Goal: Task Accomplishment & Management: Manage account settings

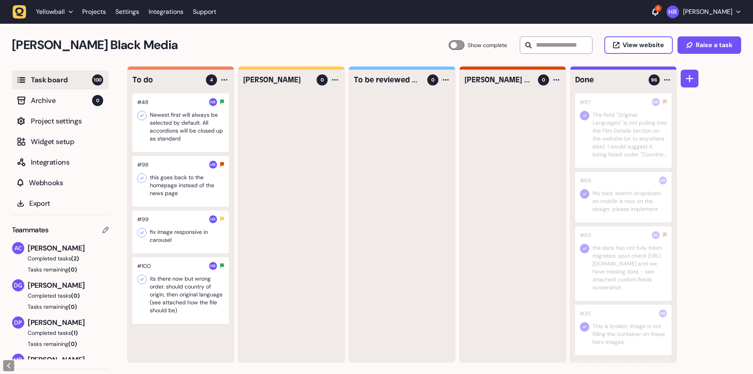
click at [187, 135] on div at bounding box center [180, 122] width 96 height 59
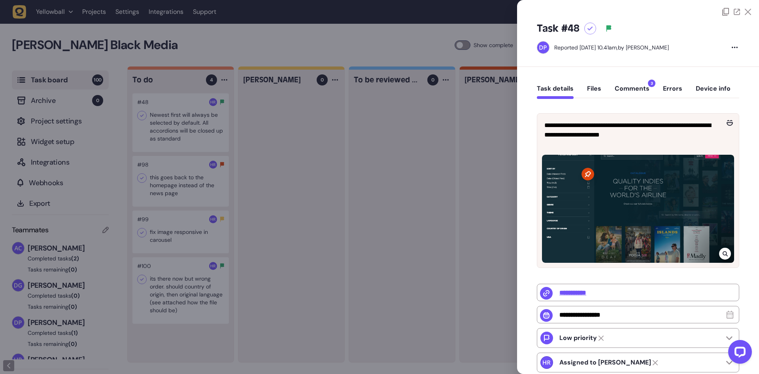
click at [639, 91] on button "Comments 3" at bounding box center [632, 92] width 35 height 14
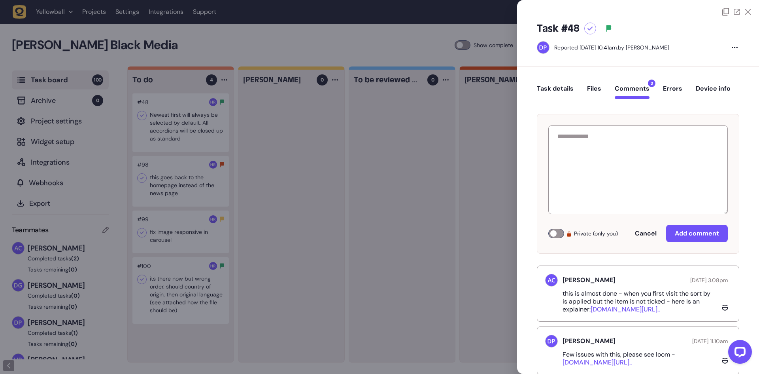
click at [289, 153] on div at bounding box center [379, 187] width 759 height 374
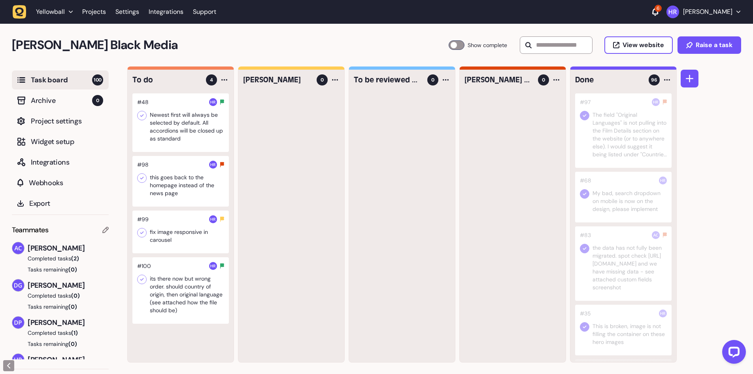
click at [193, 191] on div at bounding box center [180, 181] width 96 height 51
click at [176, 189] on div at bounding box center [180, 181] width 96 height 51
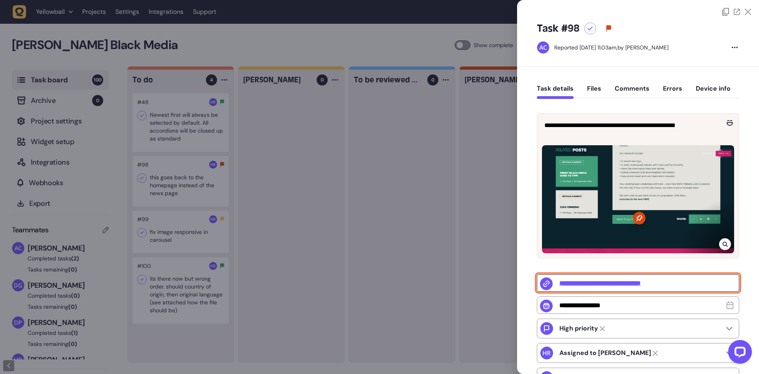
click at [661, 284] on input "**********" at bounding box center [638, 282] width 202 height 17
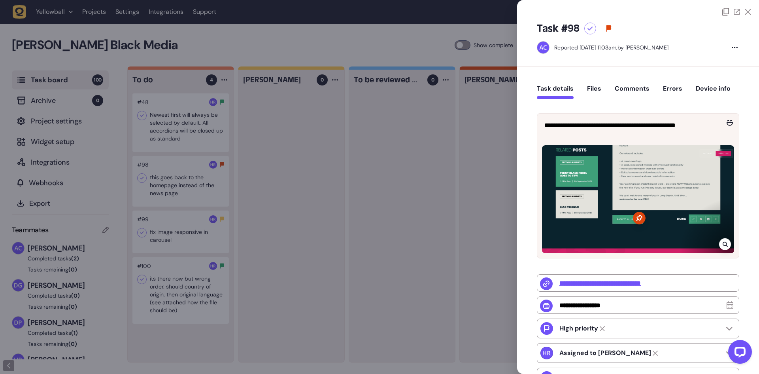
click at [143, 173] on div at bounding box center [379, 187] width 759 height 374
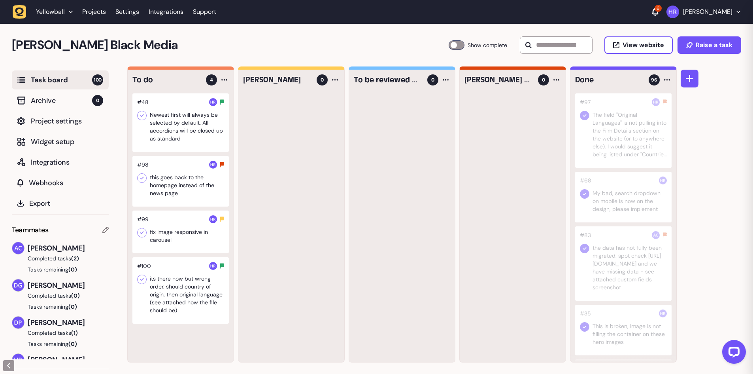
click at [142, 176] on icon at bounding box center [142, 178] width 8 height 8
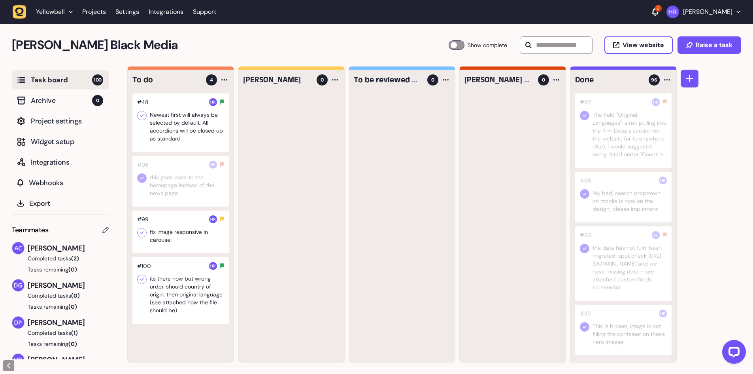
click at [165, 235] on div at bounding box center [180, 231] width 96 height 43
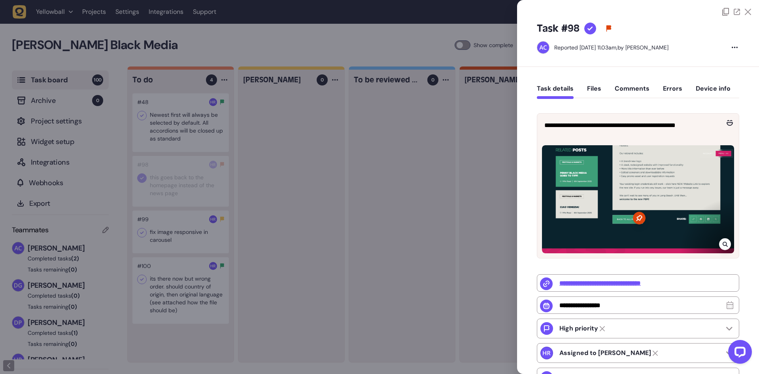
type input "**********"
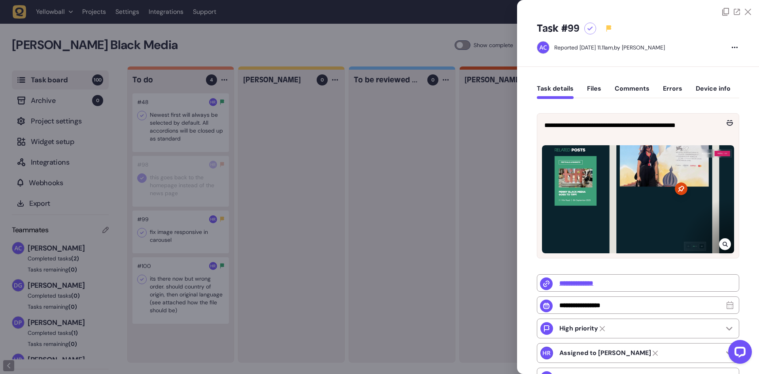
click at [173, 286] on div at bounding box center [379, 187] width 759 height 374
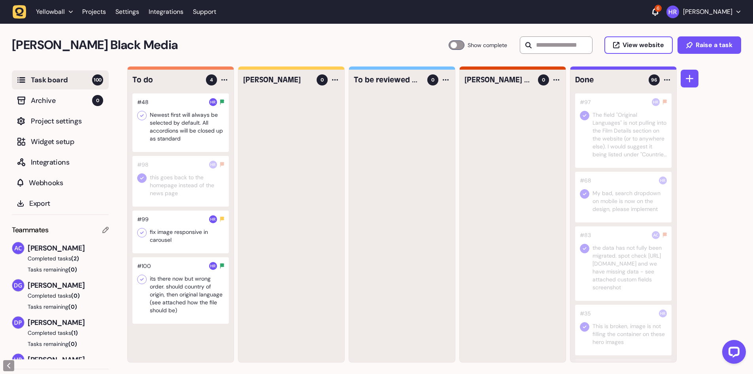
click at [183, 298] on div at bounding box center [180, 290] width 96 height 66
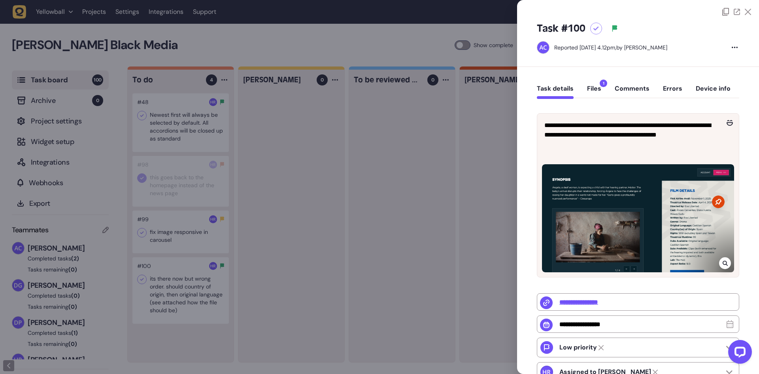
click at [594, 88] on button "Files 1" at bounding box center [594, 92] width 14 height 14
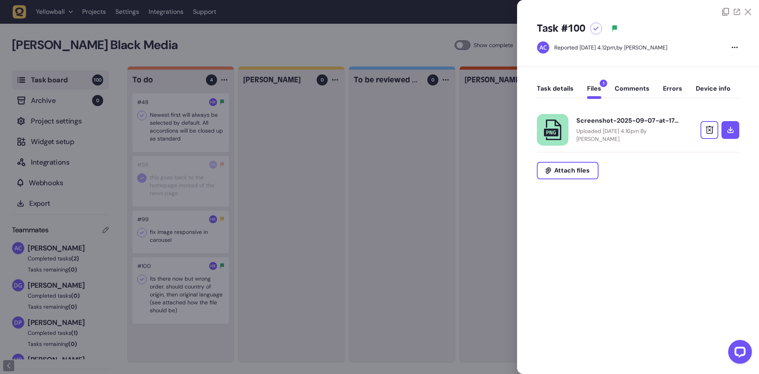
click at [567, 89] on button "Task details" at bounding box center [555, 92] width 37 height 14
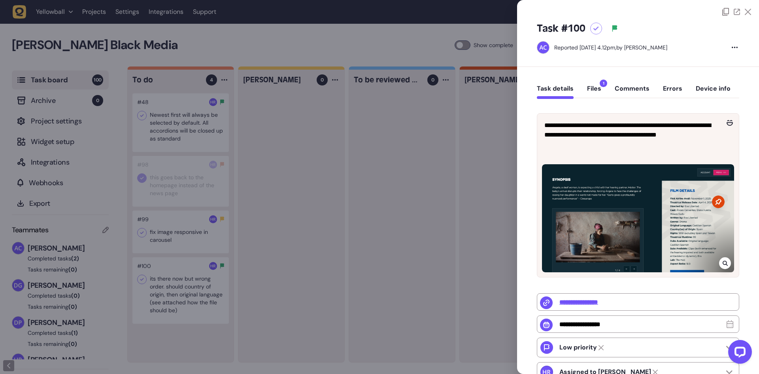
click at [598, 89] on button "Files 1" at bounding box center [594, 92] width 14 height 14
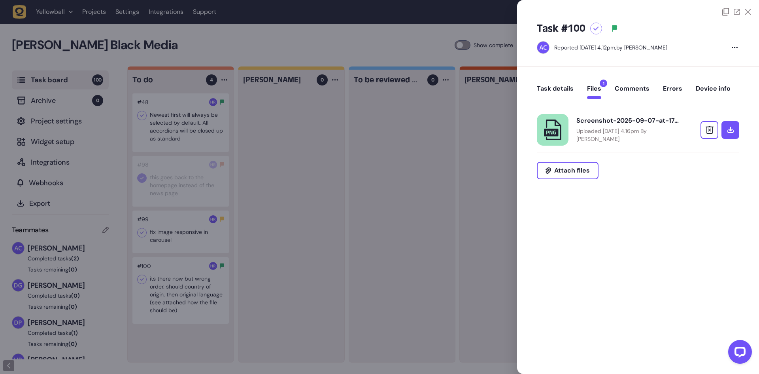
click at [624, 122] on div "Screenshot-2025-09-07-at-17.16.28.png" at bounding box center [628, 121] width 103 height 8
click at [555, 89] on button "Task details" at bounding box center [555, 92] width 37 height 14
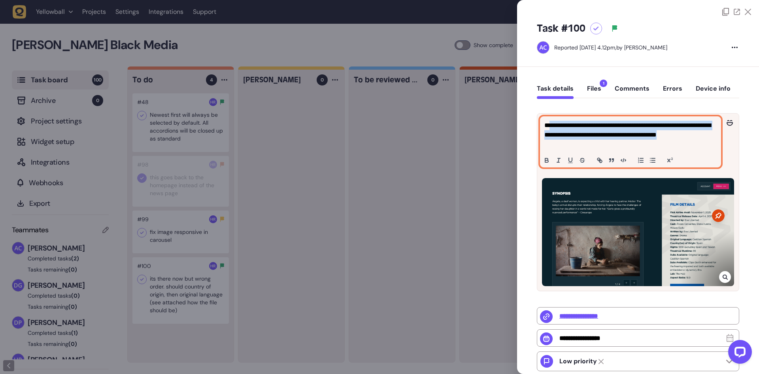
drag, startPoint x: 589, startPoint y: 147, endPoint x: 550, endPoint y: 122, distance: 46.2
click at [550, 122] on p "**********" at bounding box center [630, 135] width 170 height 28
click at [594, 135] on p "**********" at bounding box center [630, 135] width 170 height 28
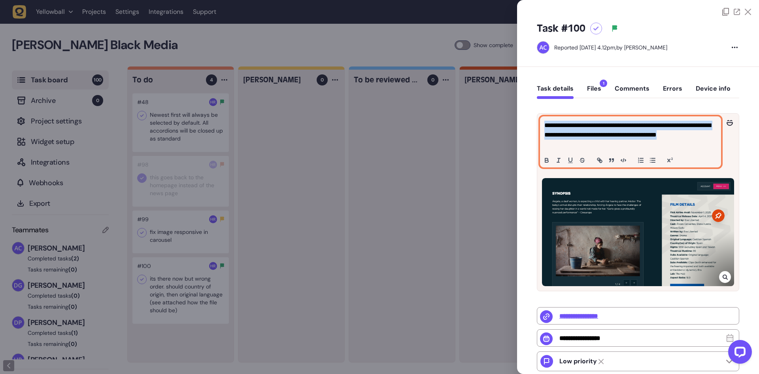
click at [613, 140] on p "**********" at bounding box center [630, 135] width 170 height 28
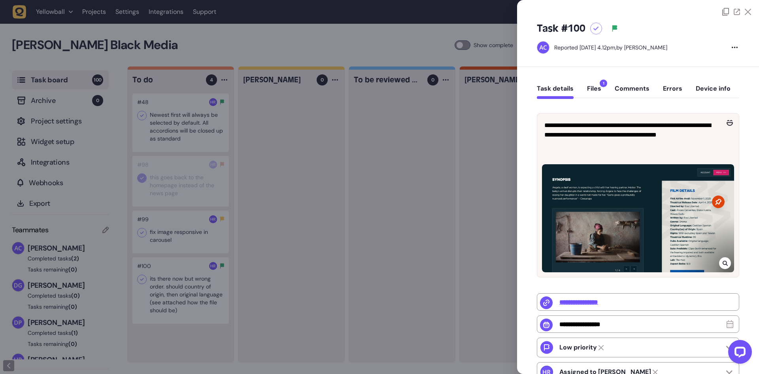
click at [728, 275] on div at bounding box center [638, 216] width 202 height 121
click at [725, 266] on div at bounding box center [725, 263] width 12 height 12
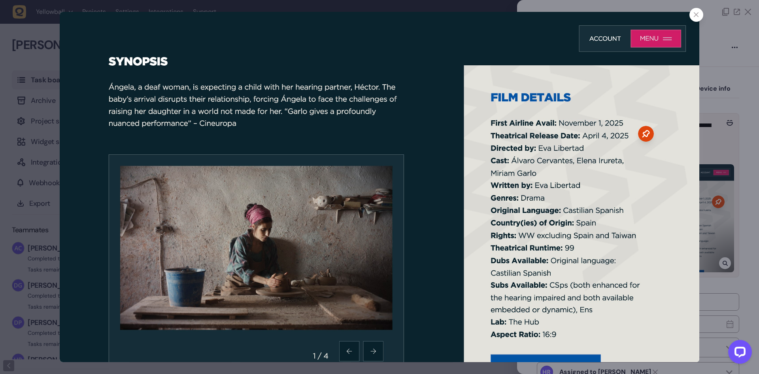
click at [735, 108] on div at bounding box center [379, 187] width 759 height 374
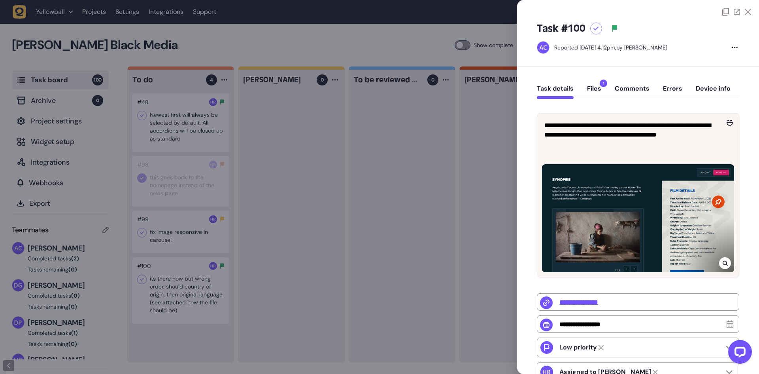
click at [723, 264] on icon at bounding box center [725, 263] width 5 height 6
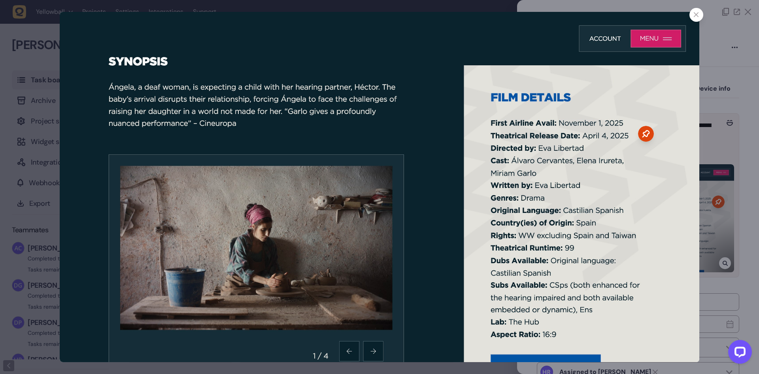
click at [722, 214] on div at bounding box center [379, 187] width 759 height 374
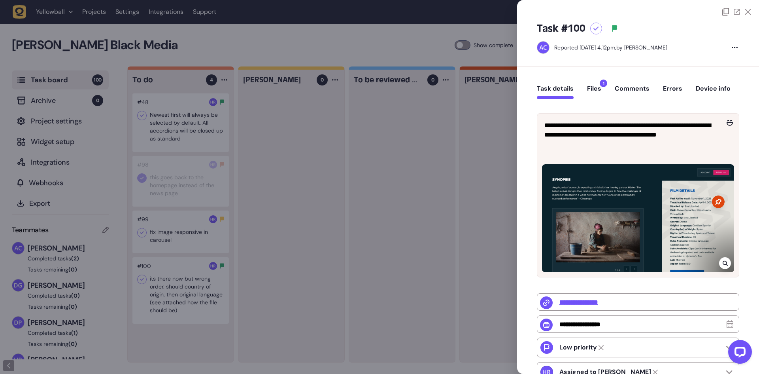
click at [724, 263] on icon at bounding box center [724, 263] width 5 height 5
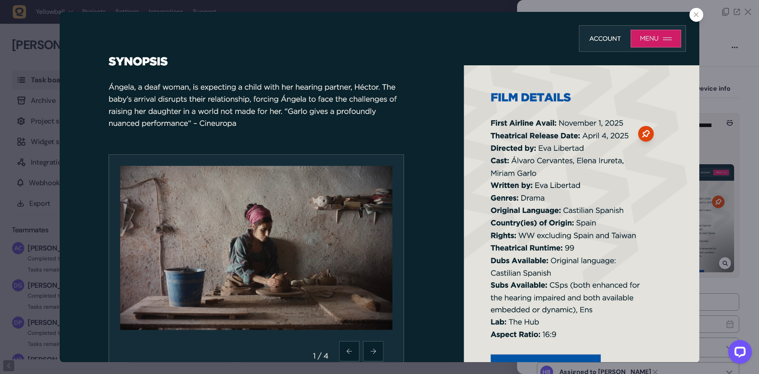
click at [731, 95] on div at bounding box center [379, 187] width 759 height 374
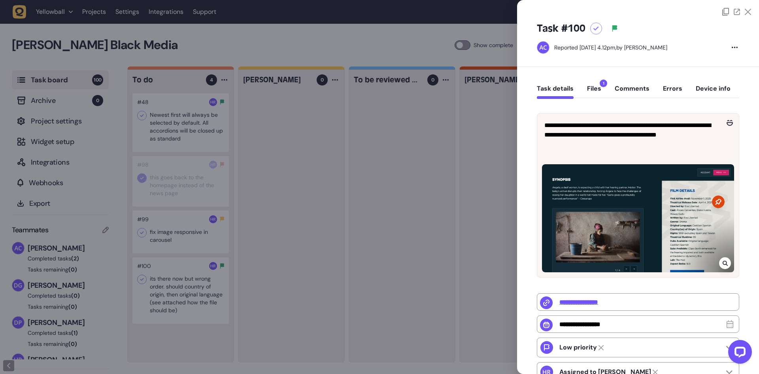
click at [179, 225] on div at bounding box center [379, 187] width 759 height 374
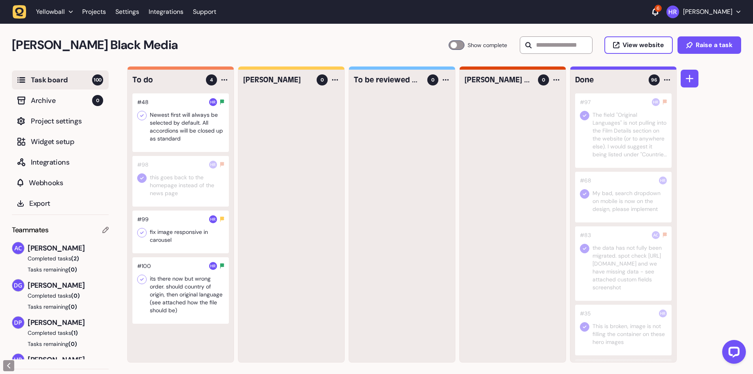
click at [142, 282] on icon at bounding box center [142, 279] width 8 height 8
click at [175, 228] on div at bounding box center [180, 231] width 96 height 43
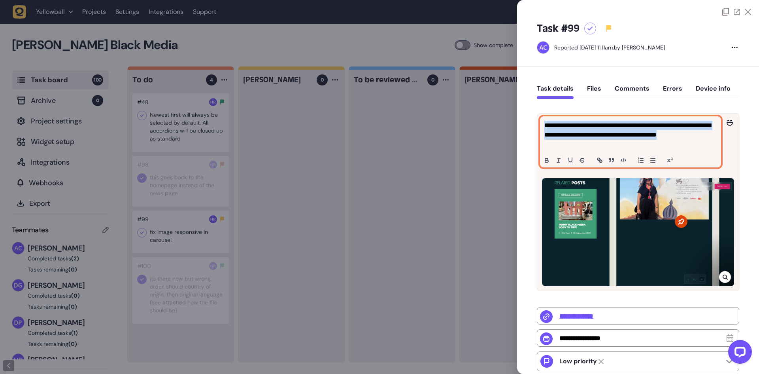
drag, startPoint x: 590, startPoint y: 140, endPoint x: 530, endPoint y: 118, distance: 64.3
click at [530, 118] on div "**********" at bounding box center [638, 290] width 242 height 447
click at [589, 134] on p "**********" at bounding box center [630, 135] width 170 height 28
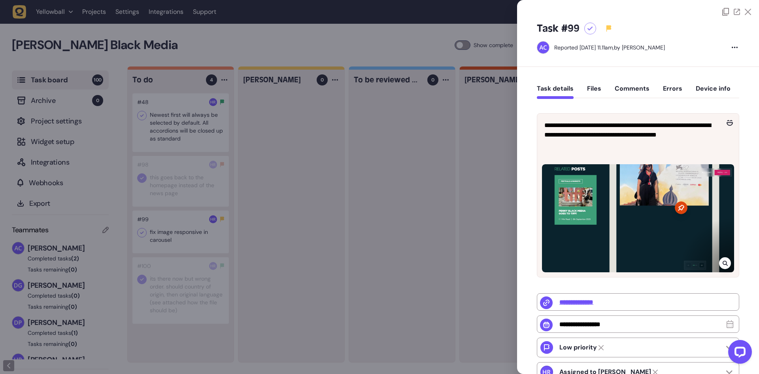
click at [141, 232] on div at bounding box center [379, 187] width 759 height 374
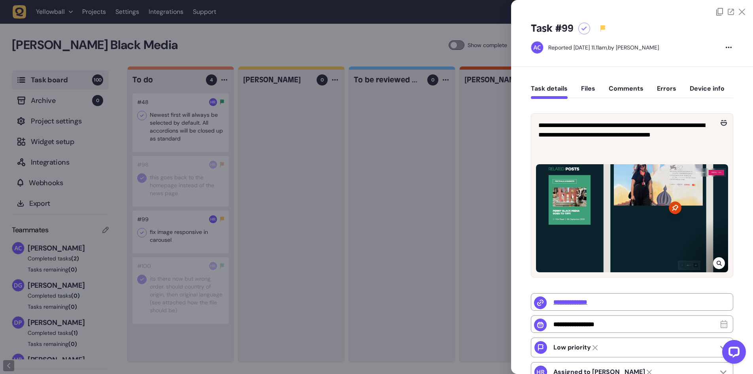
click at [141, 232] on icon at bounding box center [142, 233] width 8 height 8
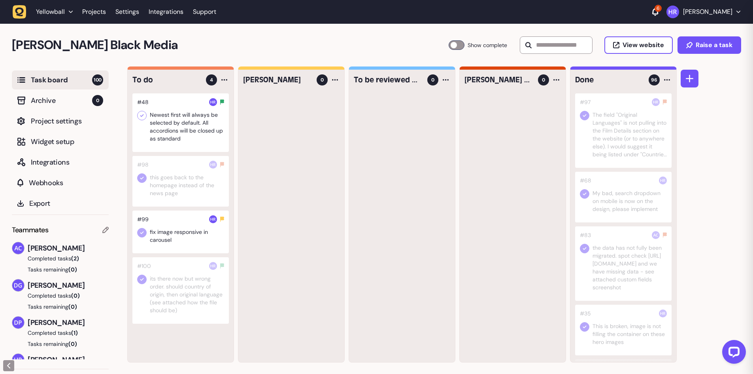
click at [172, 125] on div at bounding box center [180, 122] width 96 height 59
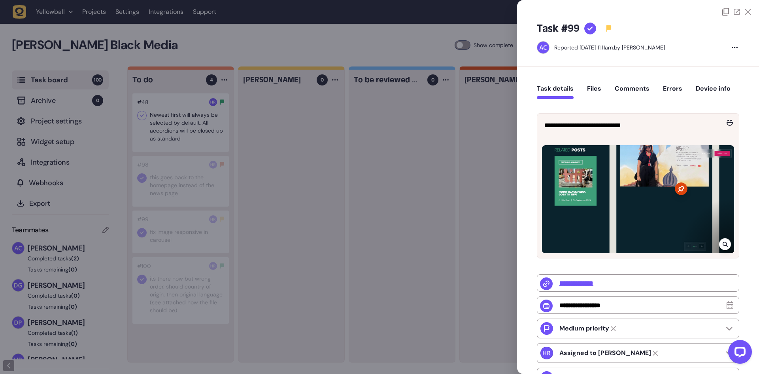
type input "**********"
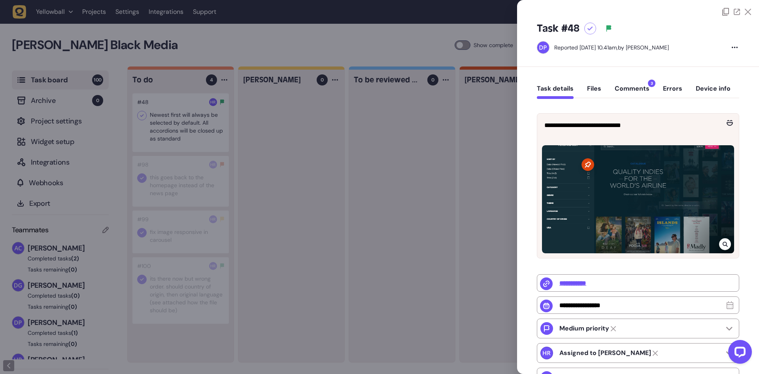
click at [622, 90] on button "Comments 3" at bounding box center [632, 92] width 35 height 14
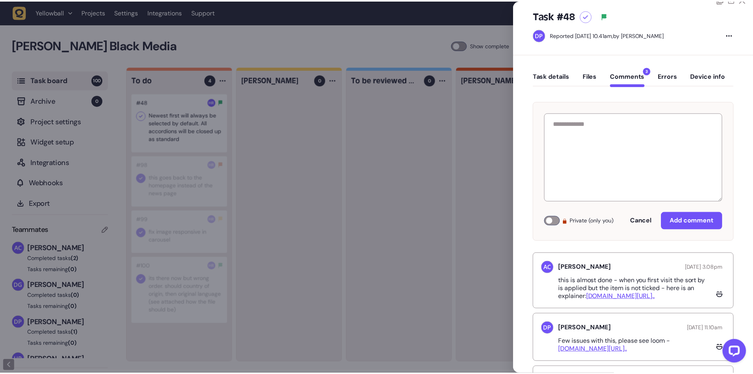
scroll to position [40, 0]
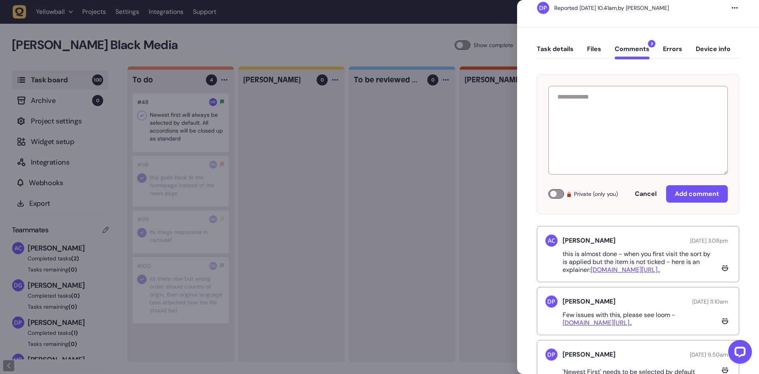
click at [634, 271] on link "[DOMAIN_NAME][URL].." at bounding box center [625, 269] width 69 height 8
click at [166, 178] on div at bounding box center [379, 187] width 759 height 374
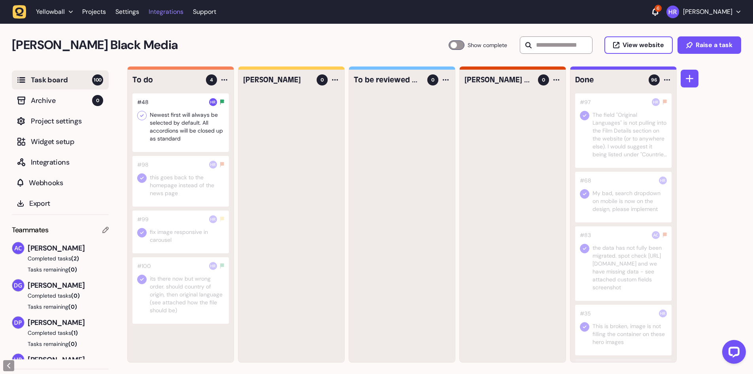
click at [182, 16] on link "Integrations" at bounding box center [166, 12] width 35 height 14
click at [173, 231] on div at bounding box center [180, 231] width 96 height 43
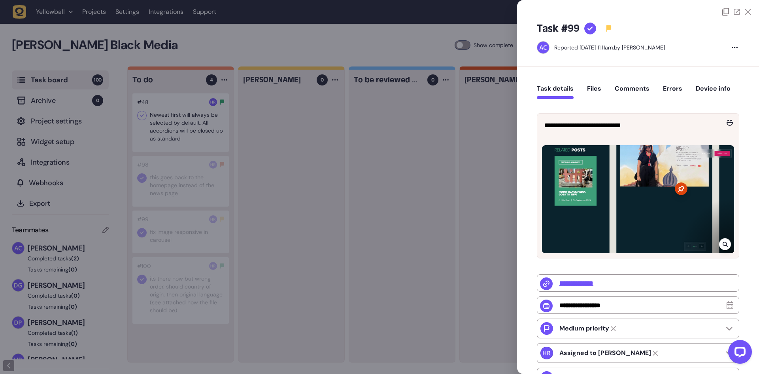
click at [173, 231] on div at bounding box center [379, 187] width 759 height 374
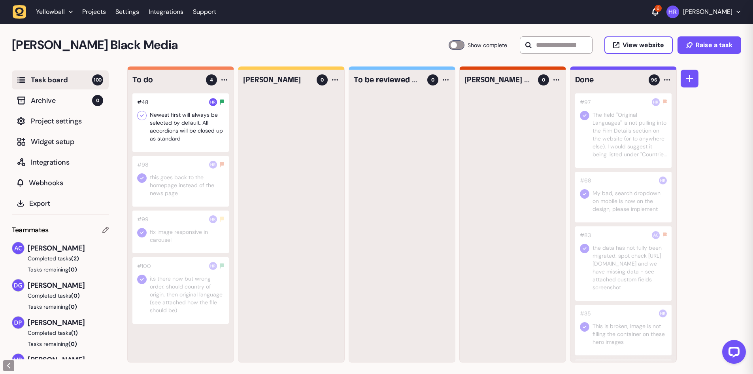
click at [175, 276] on div at bounding box center [180, 290] width 96 height 66
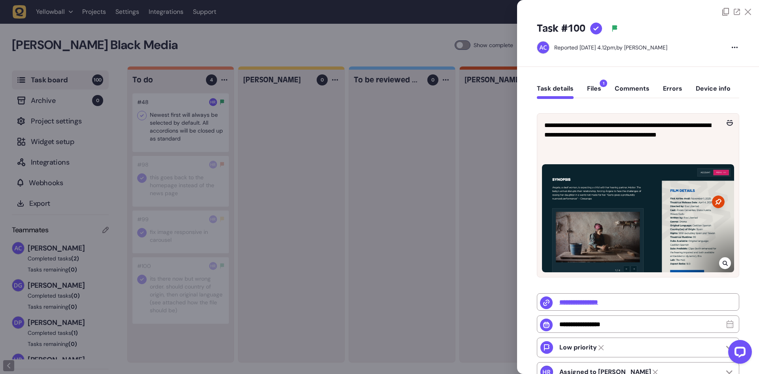
click at [171, 126] on div at bounding box center [379, 187] width 759 height 374
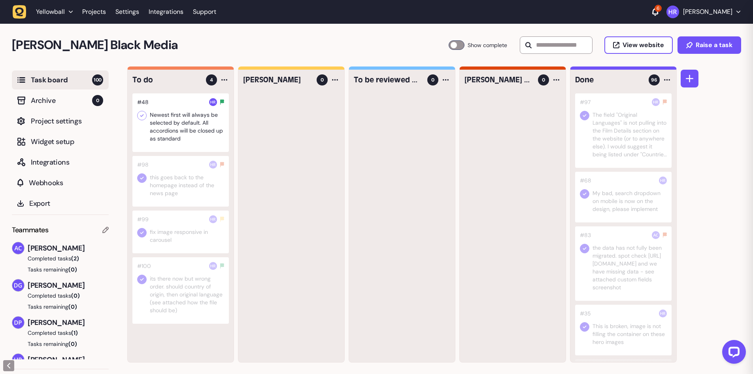
click at [144, 115] on icon at bounding box center [142, 116] width 8 height 8
